Goal: Communication & Community: Ask a question

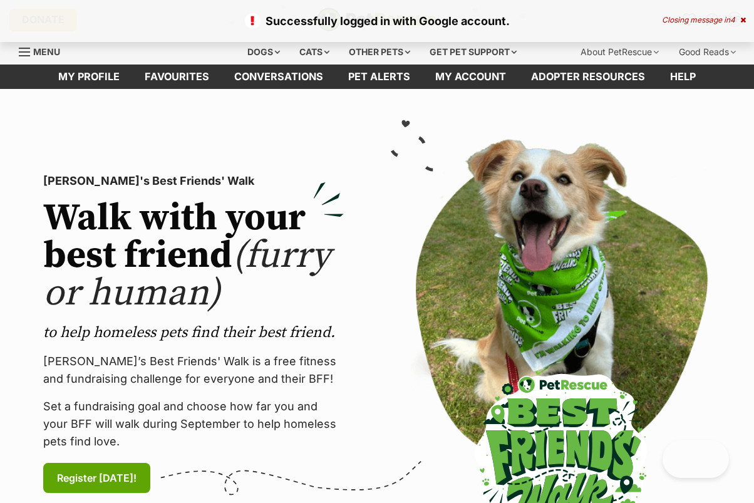
click at [733, 21] on span "4" at bounding box center [732, 19] width 5 height 9
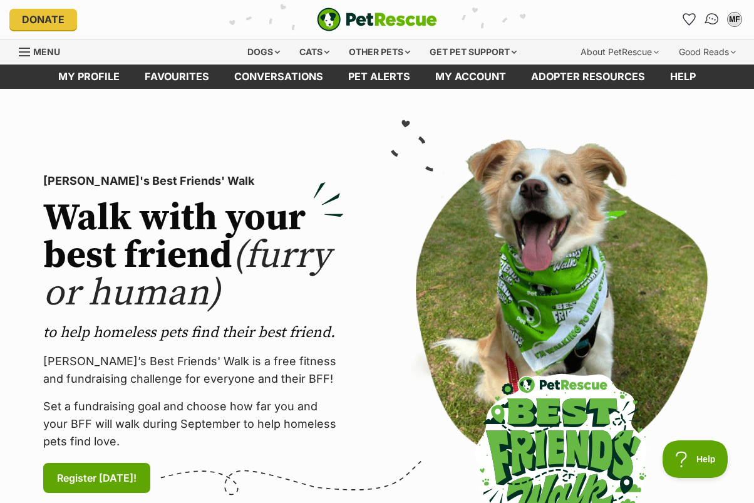
click at [713, 14] on img "Conversations" at bounding box center [712, 19] width 17 height 16
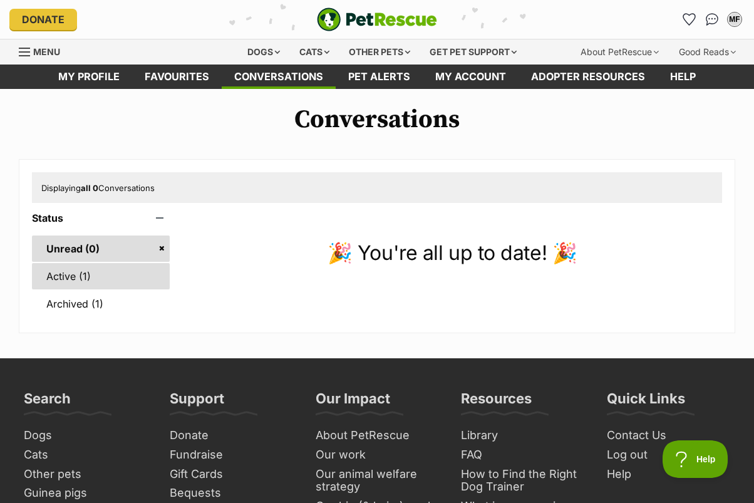
click at [133, 267] on link "Active (1)" at bounding box center [101, 276] width 138 height 26
